Goal: Information Seeking & Learning: Learn about a topic

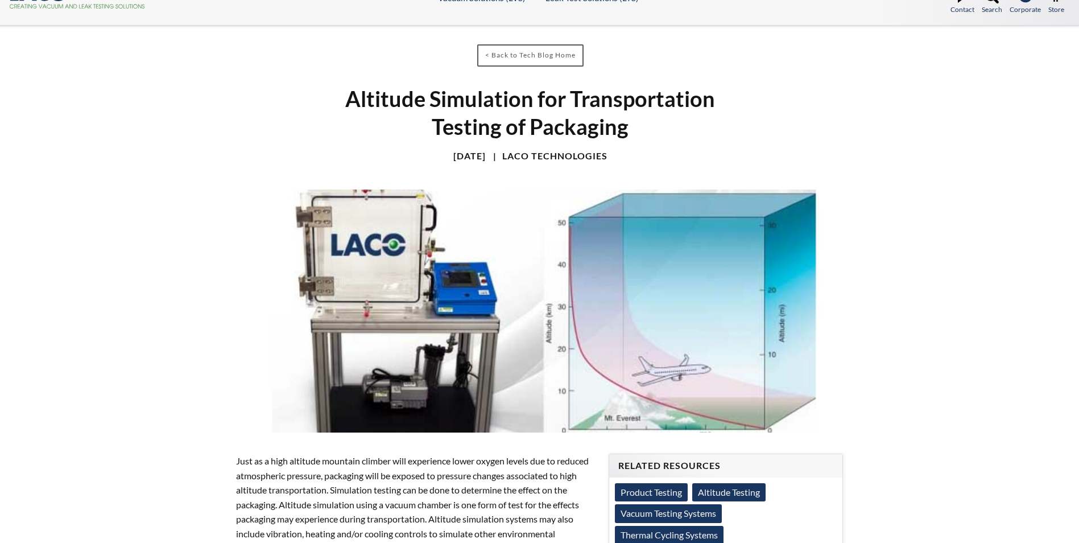
scroll to position [57, 0]
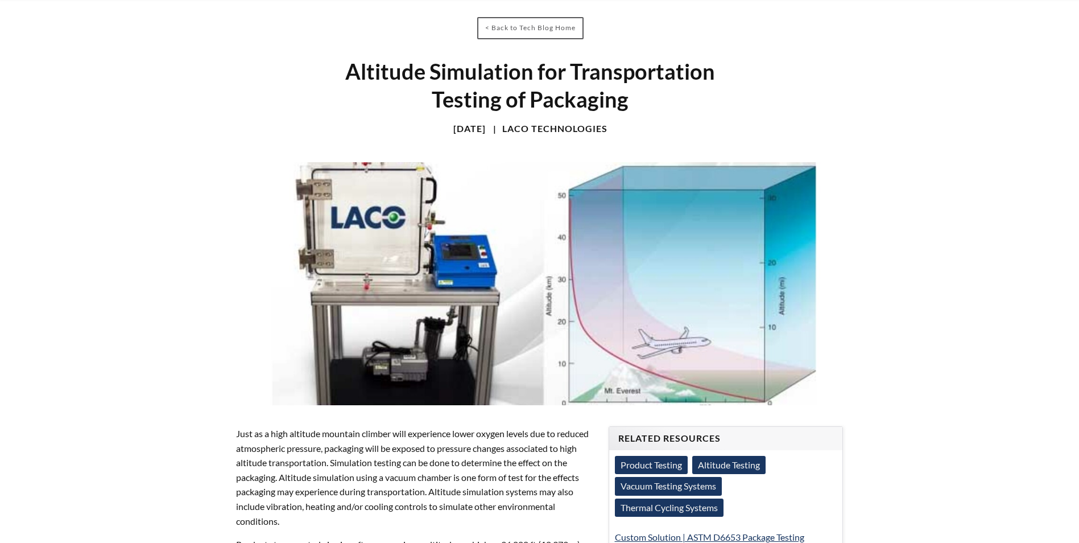
select select "언어 번역 위젯"
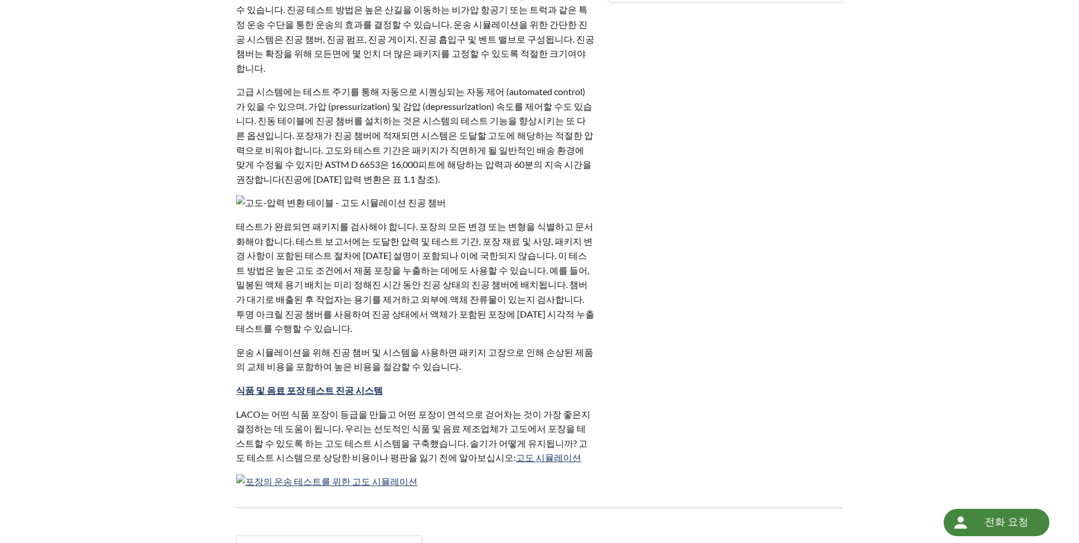
scroll to position [626, 0]
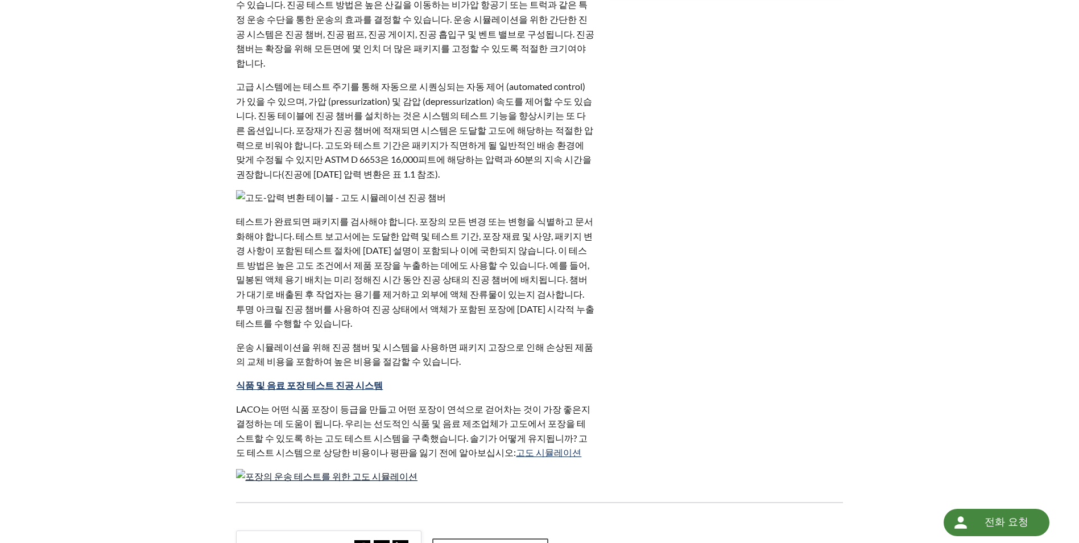
click at [386, 469] on img at bounding box center [326, 476] width 181 height 15
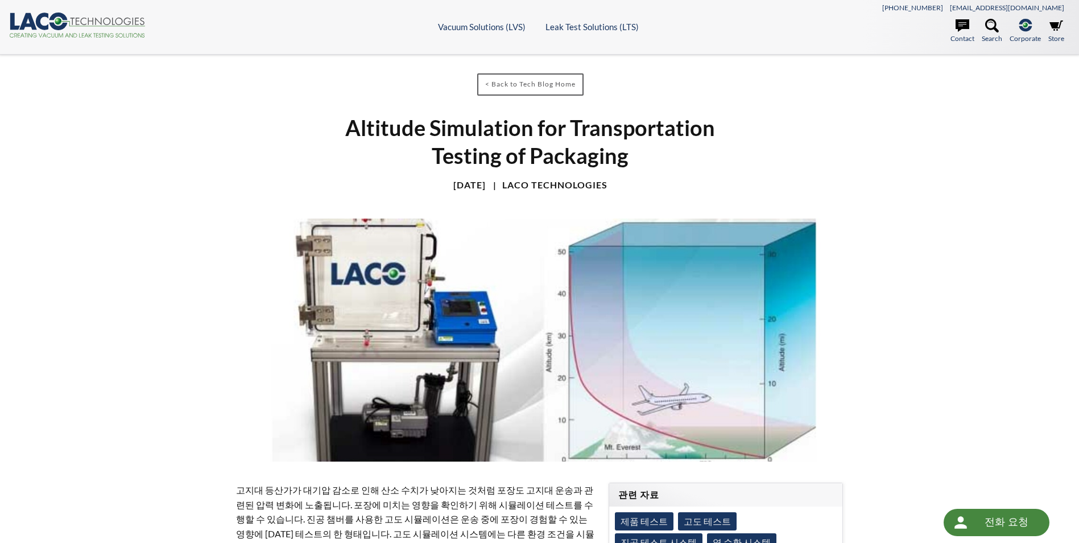
scroll to position [0, 0]
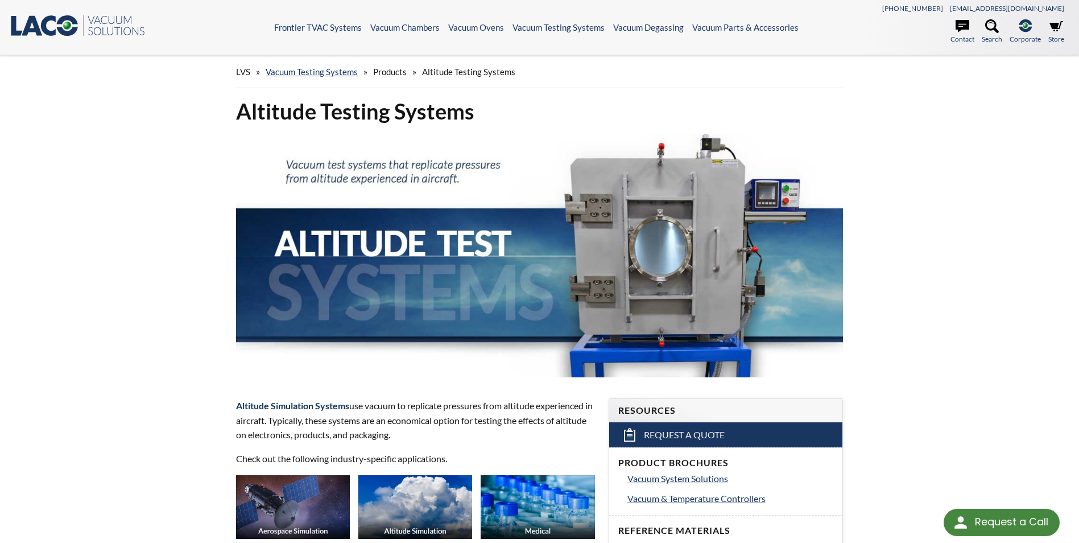
select select "언어 번역 위젯"
